Goal: Complete application form: Complete application form

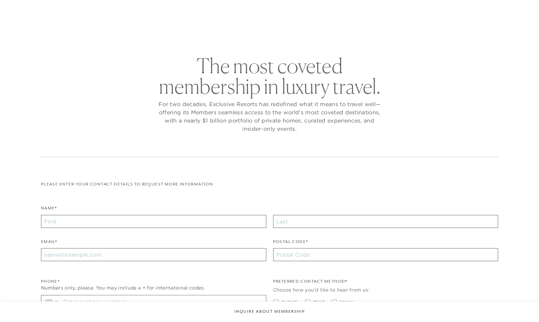
checkbox input "false"
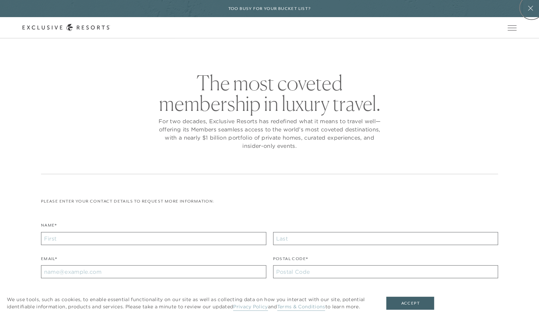
click at [531, 8] on icon at bounding box center [530, 7] width 13 height 5
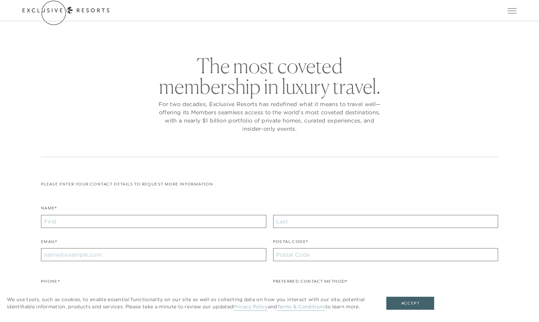
click at [54, 13] on icon at bounding box center [66, 10] width 87 height 7
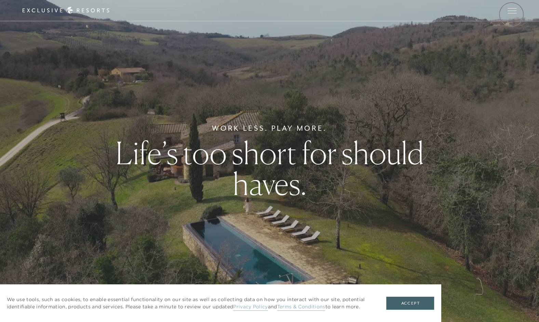
click at [511, 13] on button "Open navigation" at bounding box center [511, 10] width 9 height 5
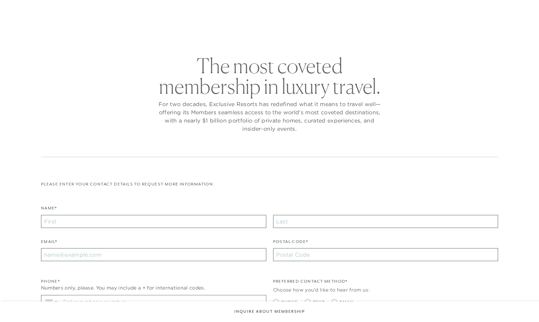
checkbox input "false"
